Goal: Task Accomplishment & Management: Use online tool/utility

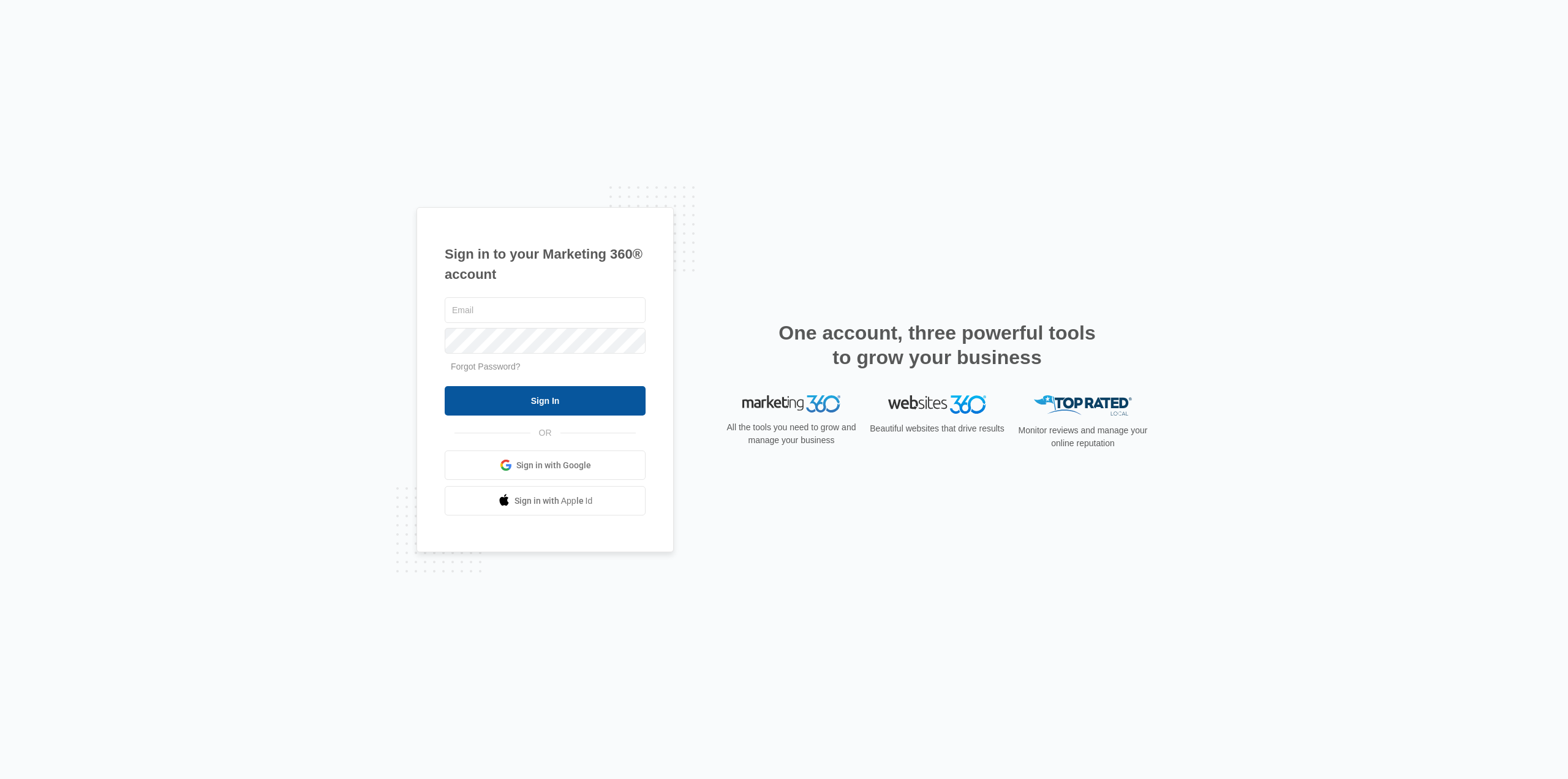
type input "[EMAIL_ADDRESS][DOMAIN_NAME]"
click at [515, 405] on input "Sign In" at bounding box center [545, 401] width 201 height 30
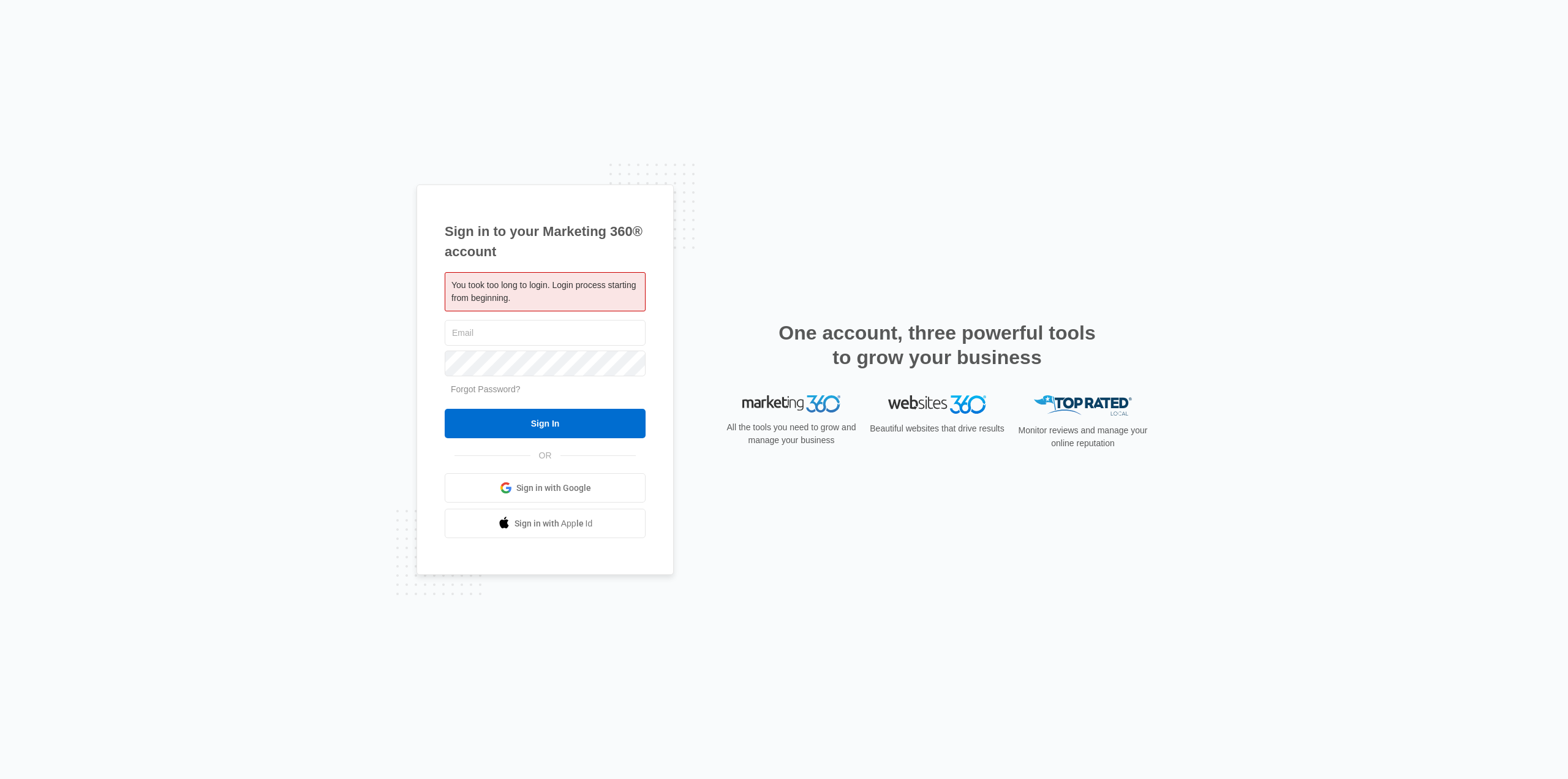
type input "[EMAIL_ADDRESS][DOMAIN_NAME]"
click at [515, 405] on form "[EMAIL_ADDRESS][DOMAIN_NAME] Forgot Password? Sign In" at bounding box center [545, 378] width 201 height 121
click at [514, 423] on input "Sign In" at bounding box center [545, 424] width 201 height 30
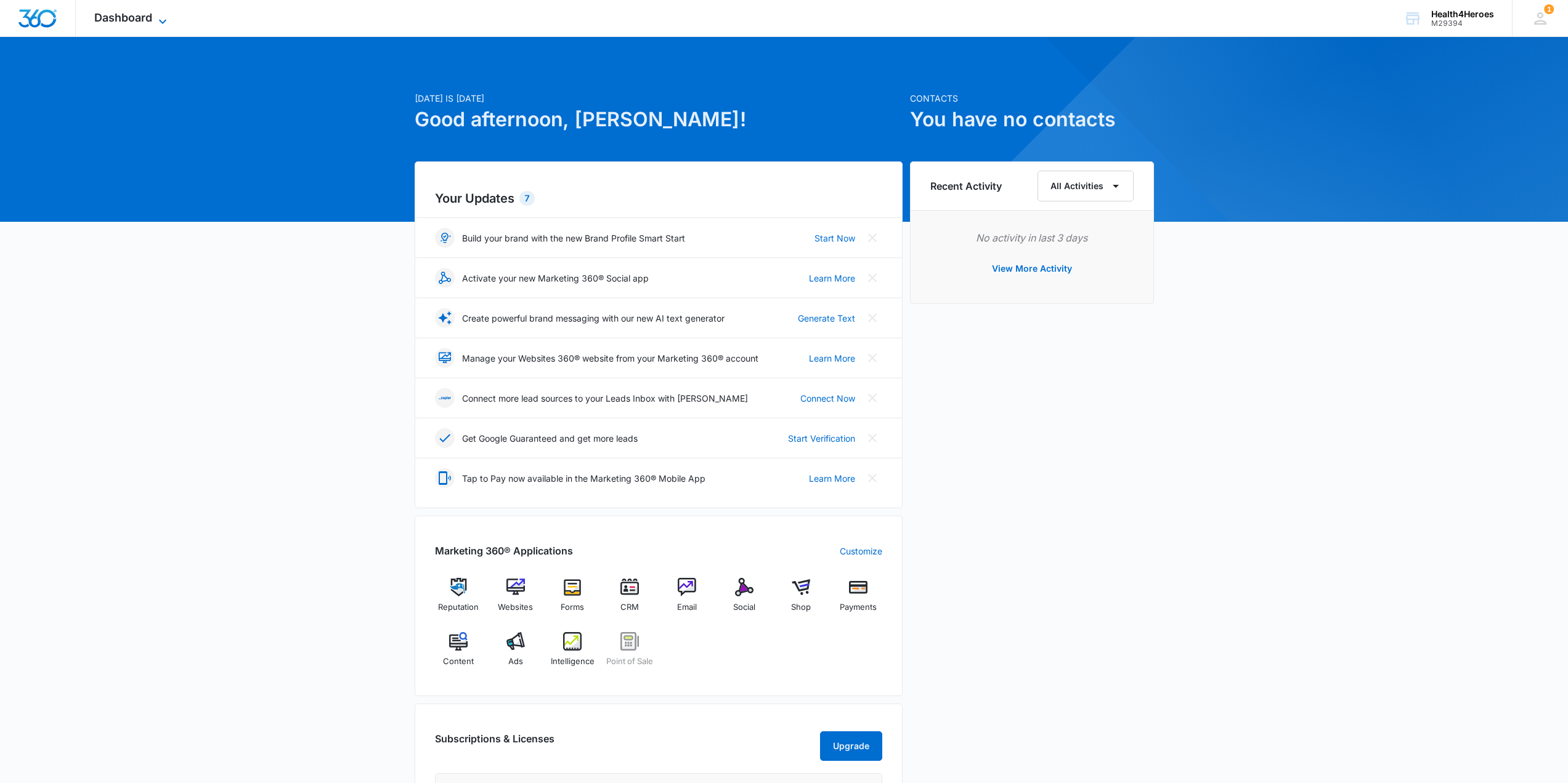
click at [115, 21] on span "Dashboard" at bounding box center [123, 18] width 58 height 13
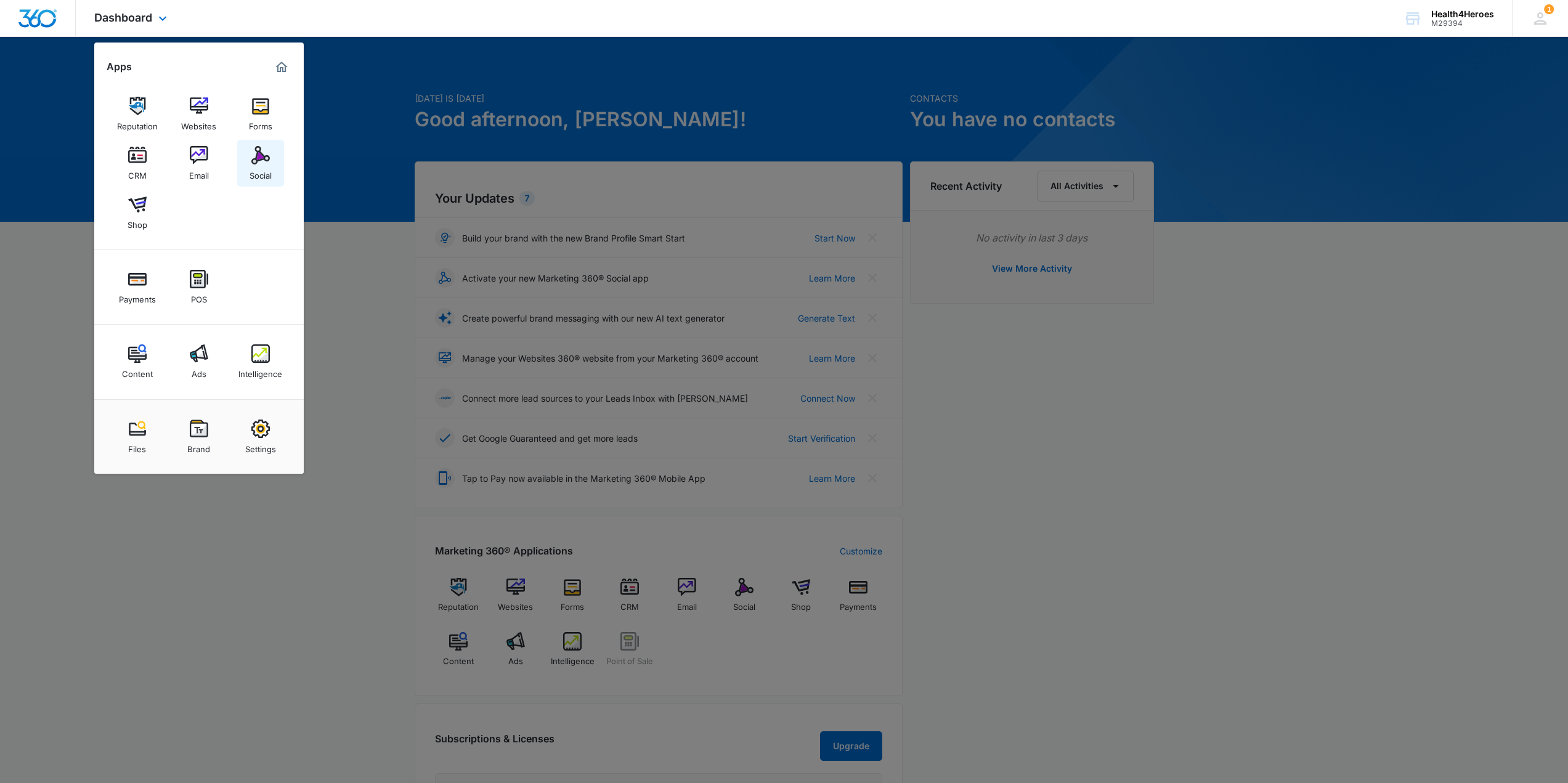
click at [262, 160] on img at bounding box center [260, 155] width 18 height 18
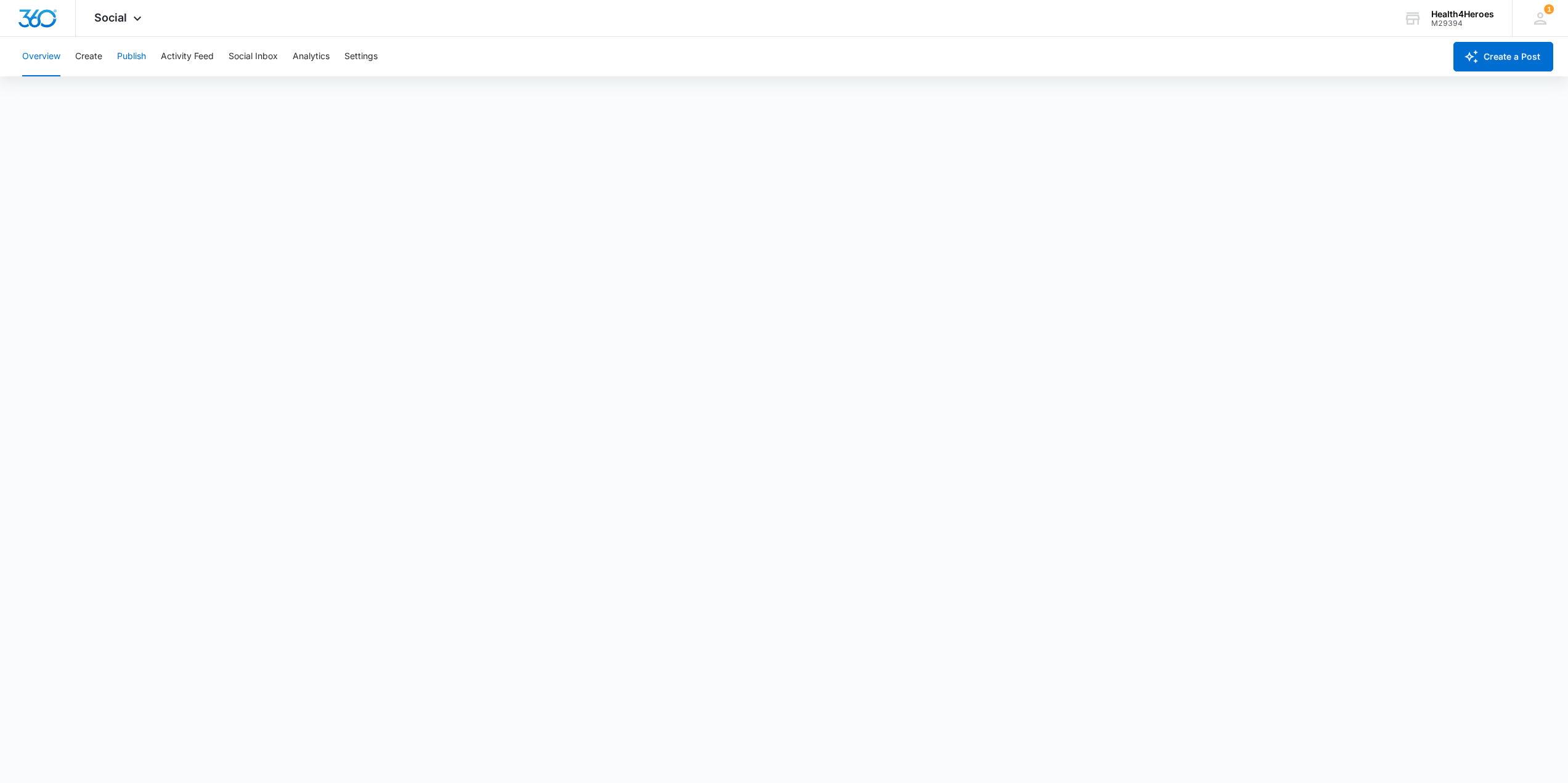
click at [139, 57] on button "Publish" at bounding box center [132, 56] width 29 height 39
